Goal: Find specific page/section: Find specific page/section

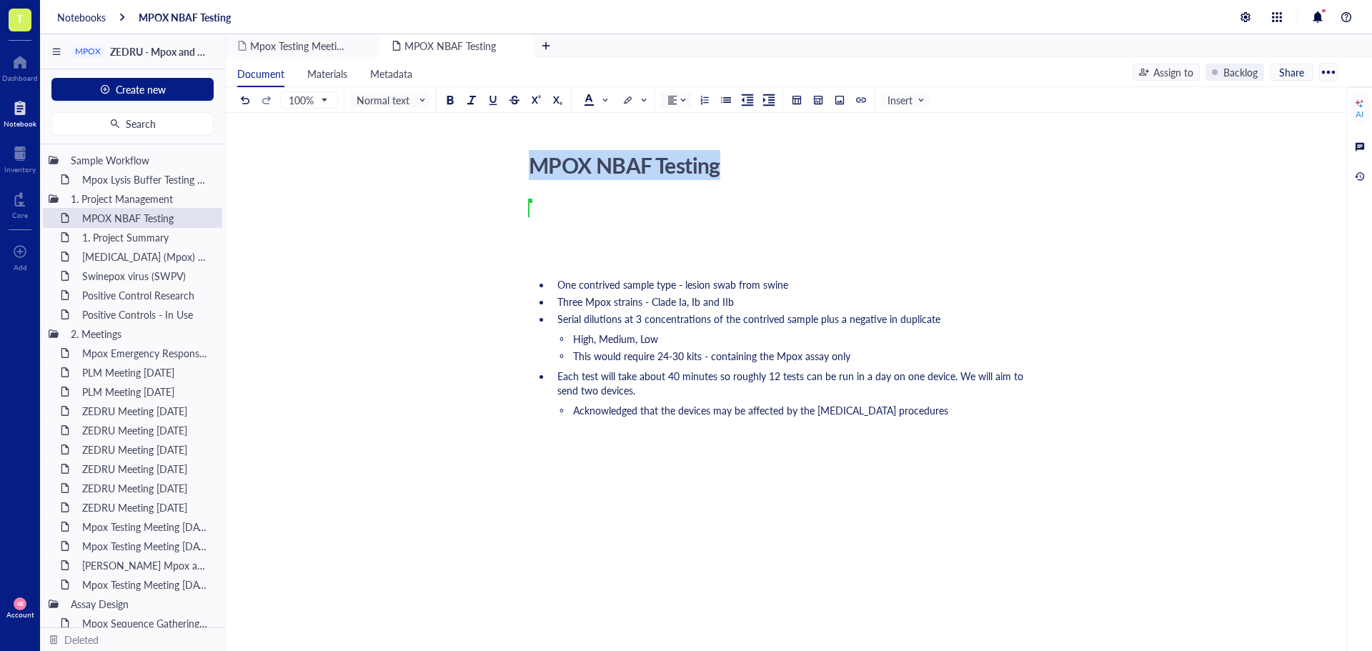
click at [688, 301] on div "MPOX NBAF Testing MPOX NBAF Testing [PERSON_NAME] [PERSON_NAME] ﻿ One contrived…" at bounding box center [782, 434] width 1113 height 642
click at [665, 247] on div "[PERSON_NAME] ﻿ ﻿ One contrived sample type - lesion swab from swine Three Mpox…" at bounding box center [782, 477] width 509 height 555
click at [590, 223] on div "[PERSON_NAME] ﻿" at bounding box center [782, 224] width 509 height 43
click at [569, 214] on div "[PERSON_NAME] ﻿" at bounding box center [782, 224] width 509 height 43
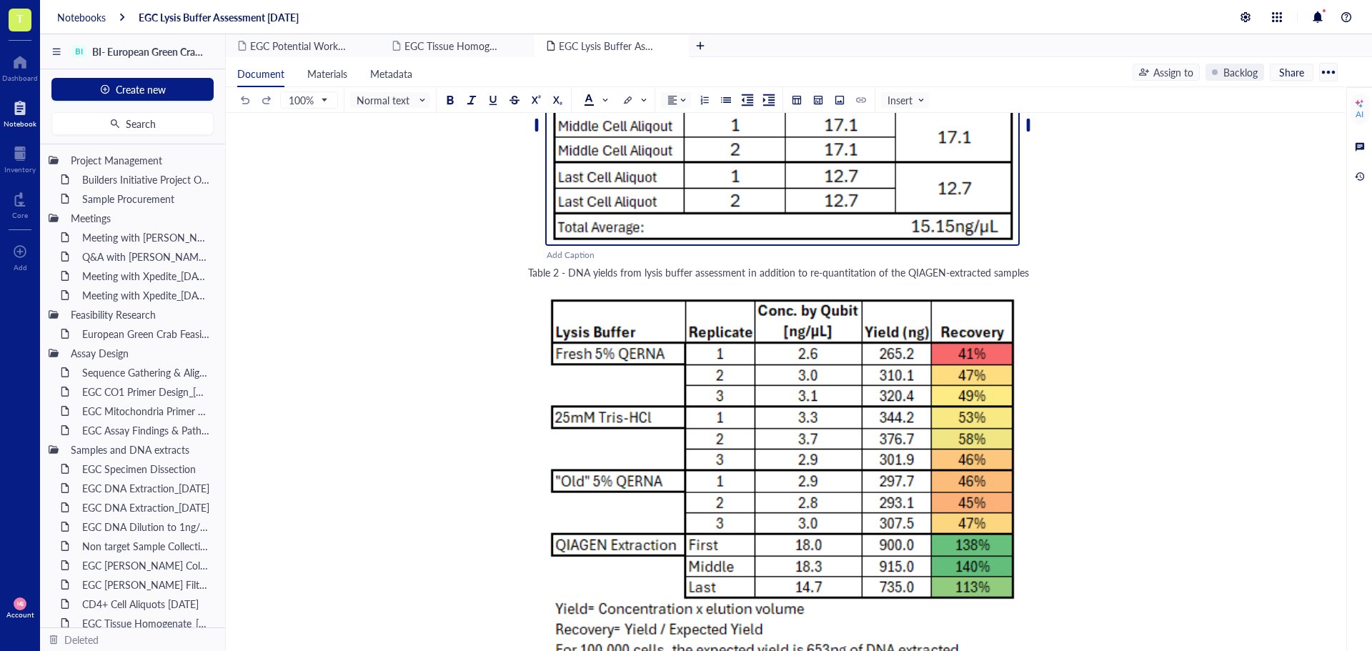
scroll to position [3930, 0]
